Goal: Transaction & Acquisition: Book appointment/travel/reservation

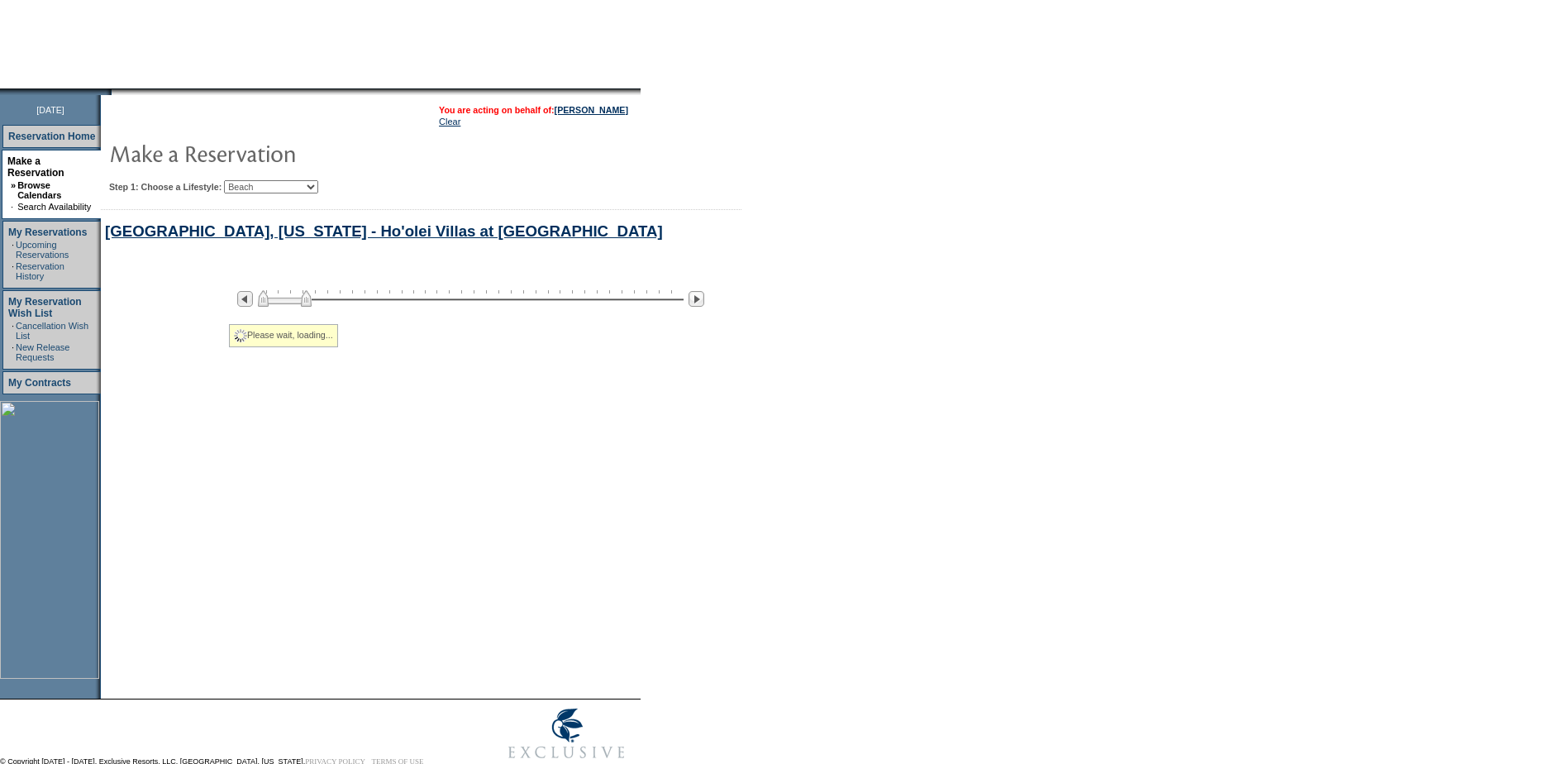
select select "Beach"
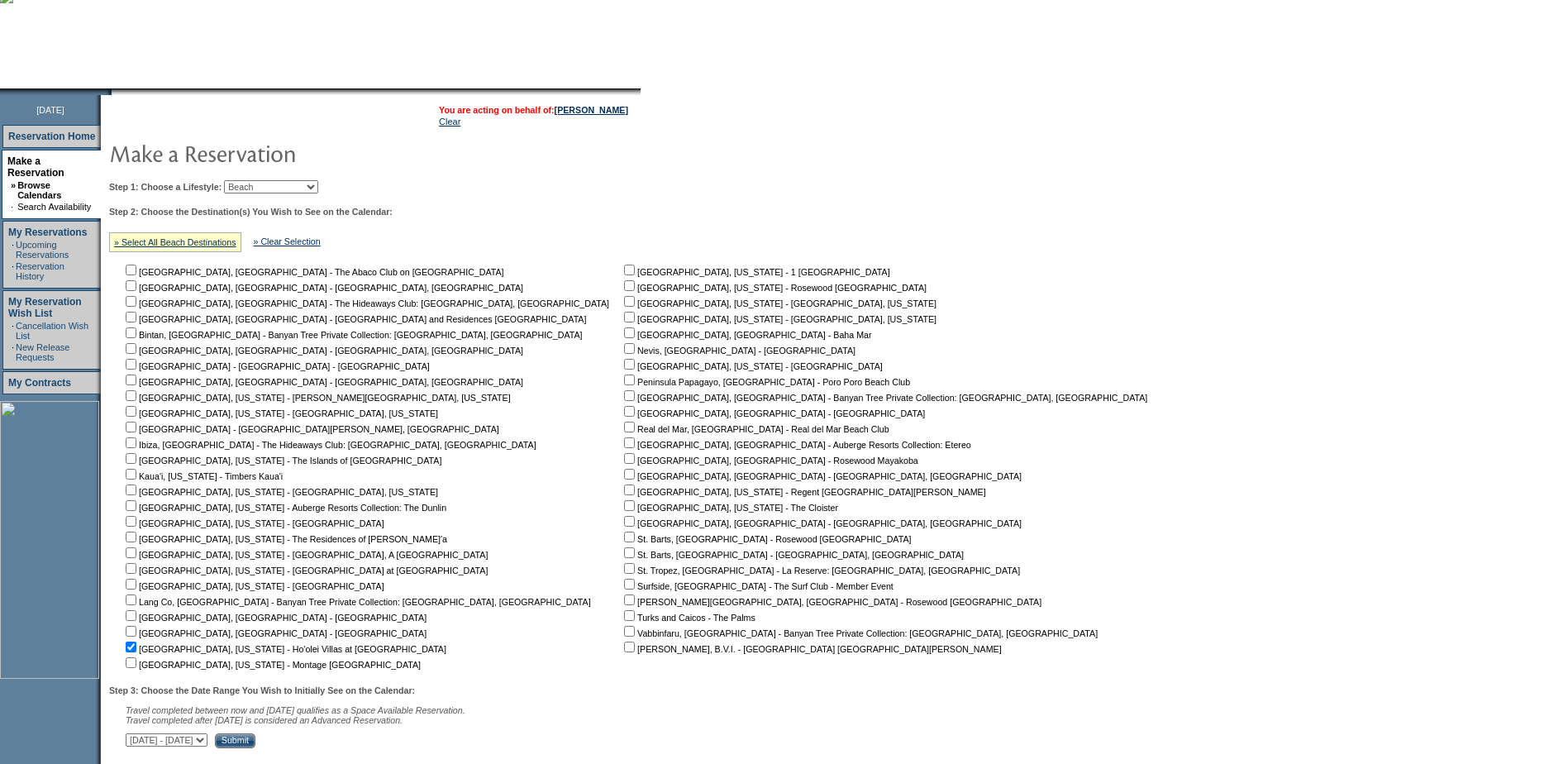
scroll to position [647, 0]
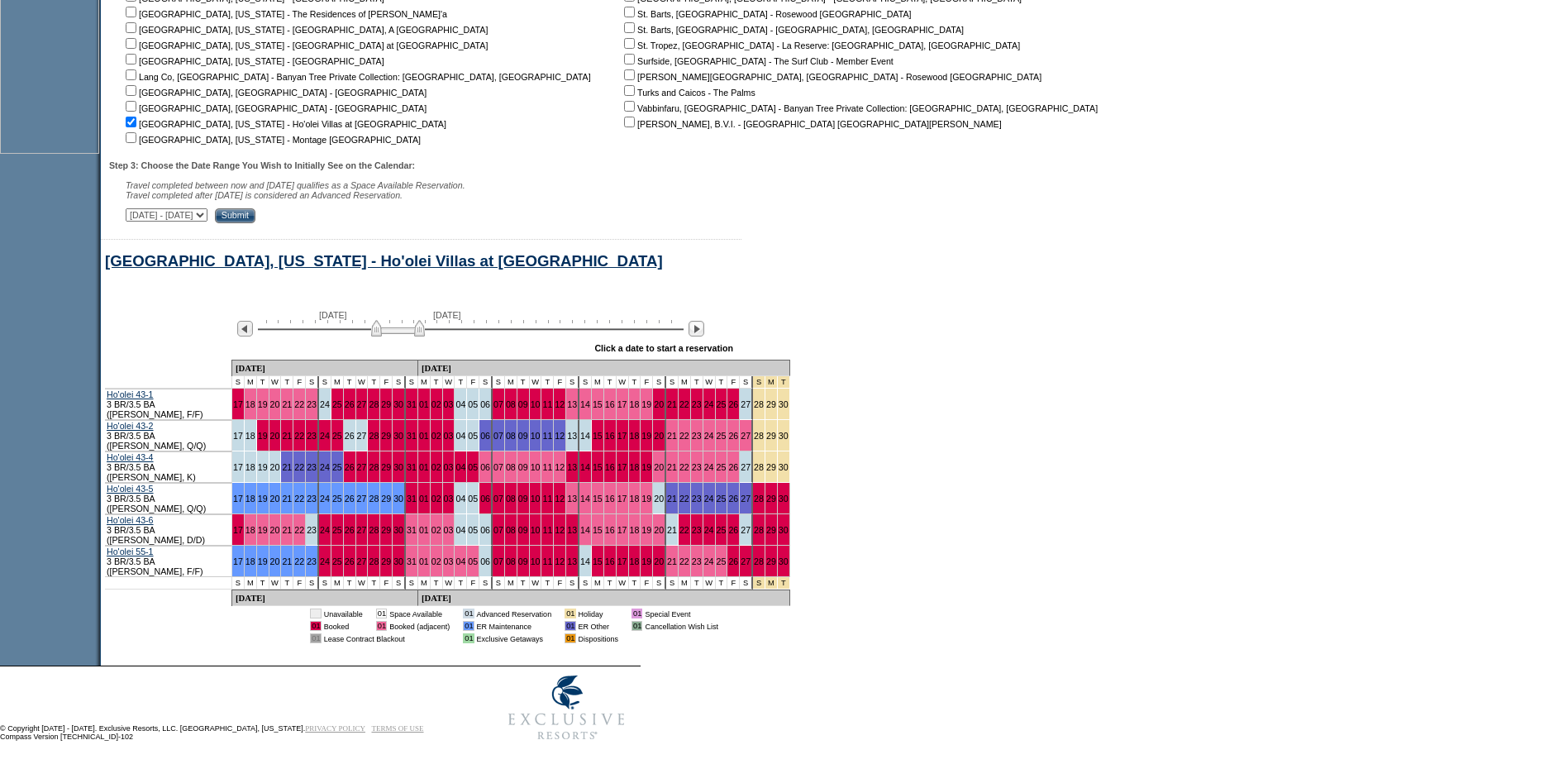
click at [384, 336] on img at bounding box center [397, 328] width 53 height 16
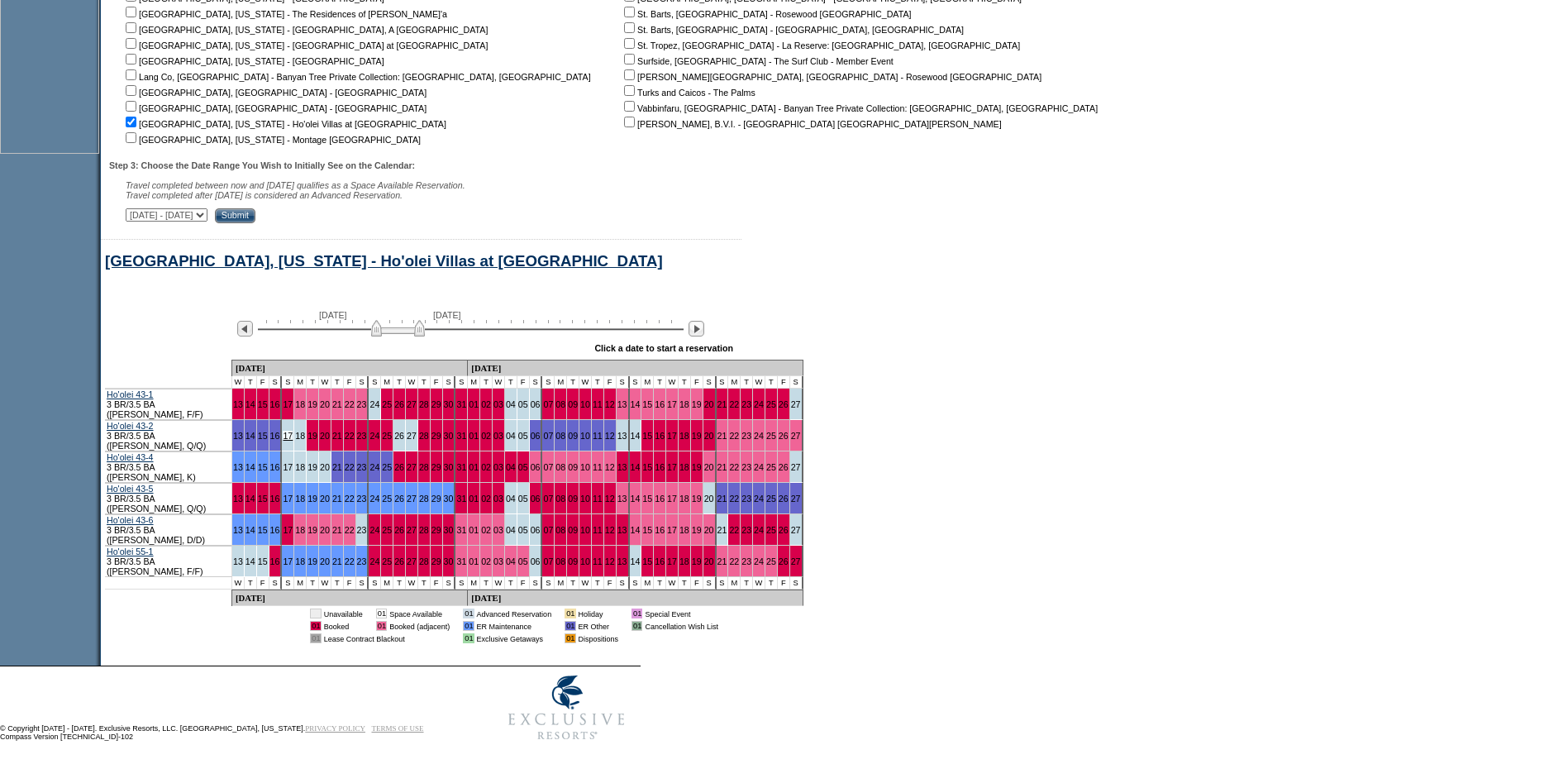
click at [288, 441] on link "17" at bounding box center [288, 436] width 10 height 10
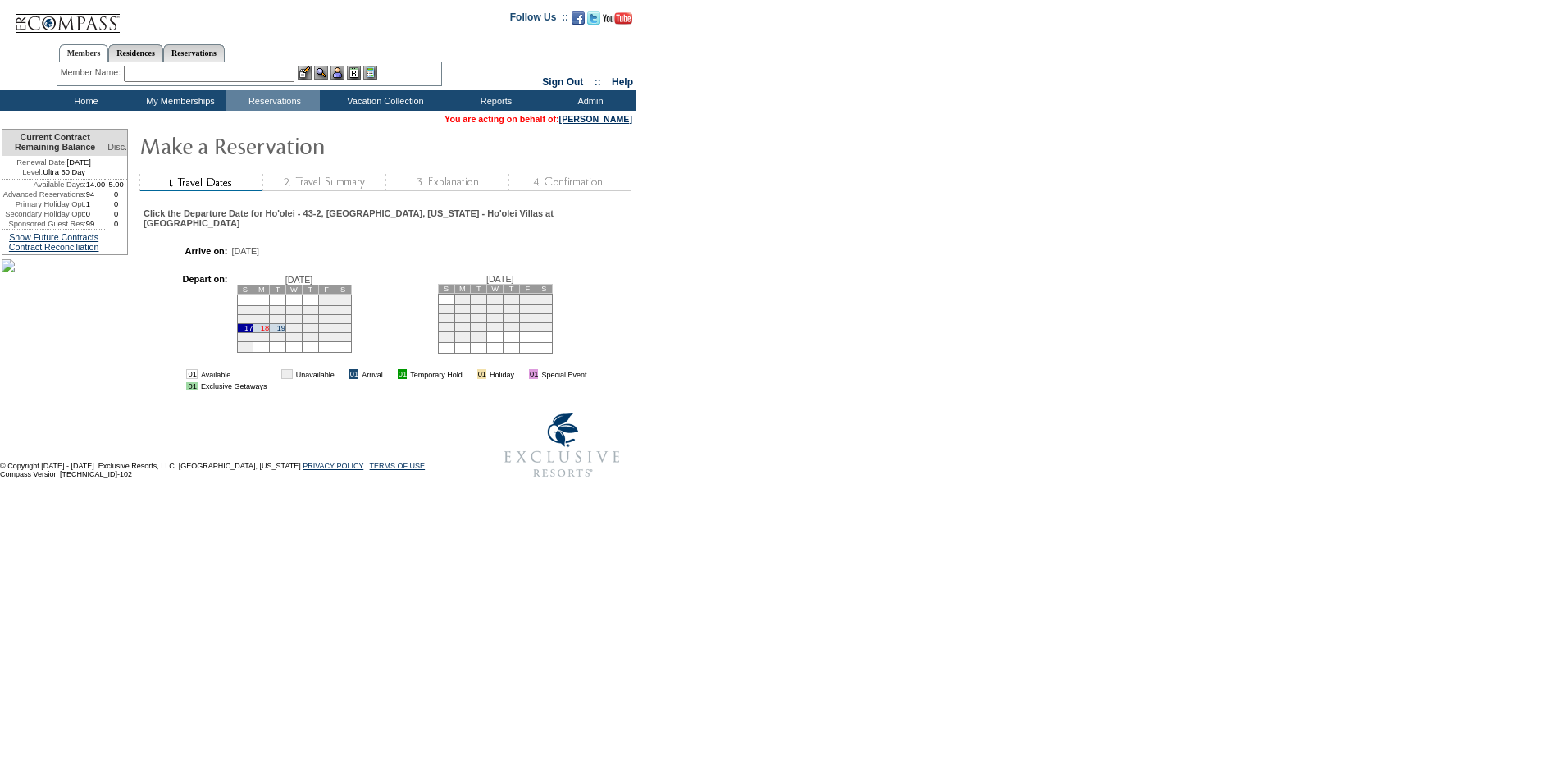
click at [269, 326] on link "18" at bounding box center [265, 329] width 9 height 9
